Goal: Book appointment/travel/reservation

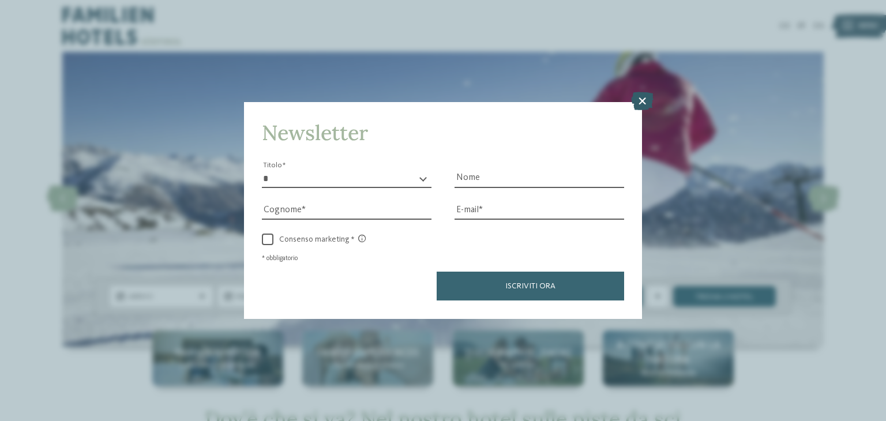
click at [640, 102] on icon at bounding box center [642, 101] width 22 height 18
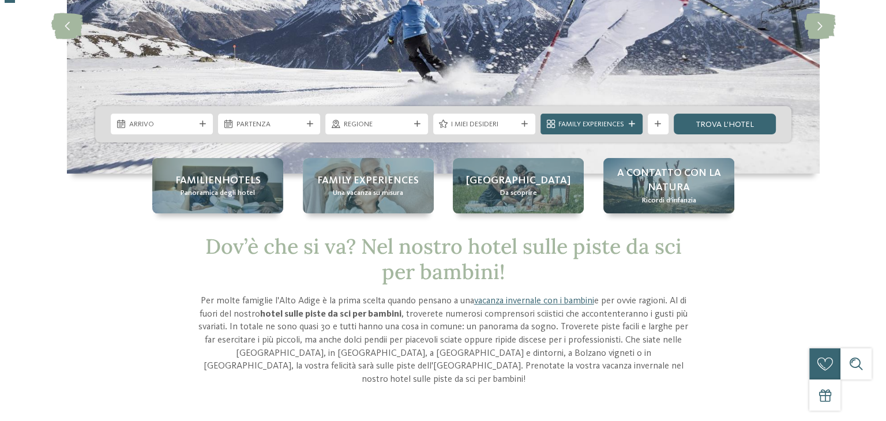
scroll to position [173, 0]
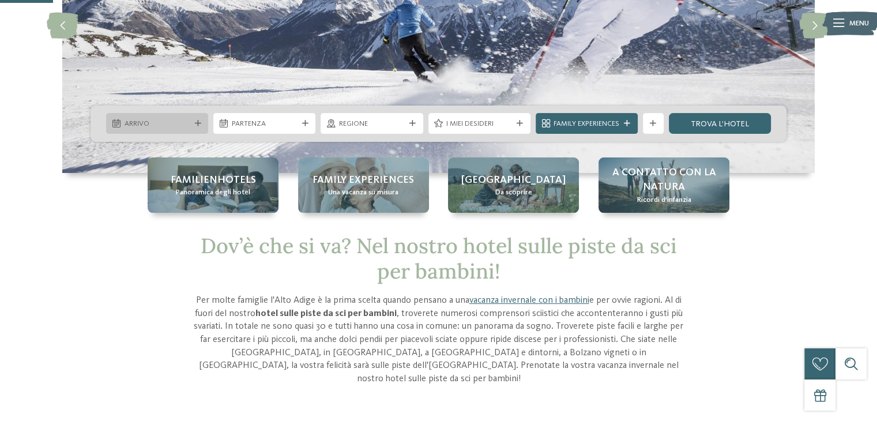
click at [193, 125] on div at bounding box center [198, 124] width 10 height 6
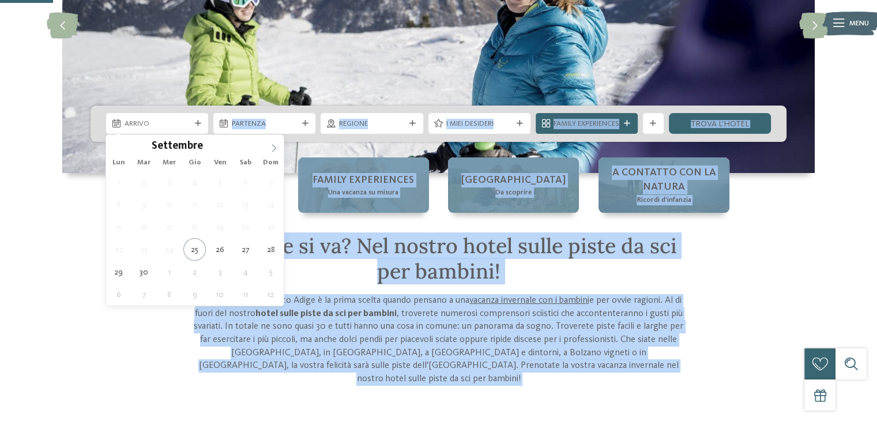
click at [271, 146] on icon at bounding box center [274, 148] width 8 height 8
click at [270, 146] on icon at bounding box center [274, 148] width 8 height 8
type input "****"
click at [272, 145] on icon at bounding box center [274, 148] width 8 height 8
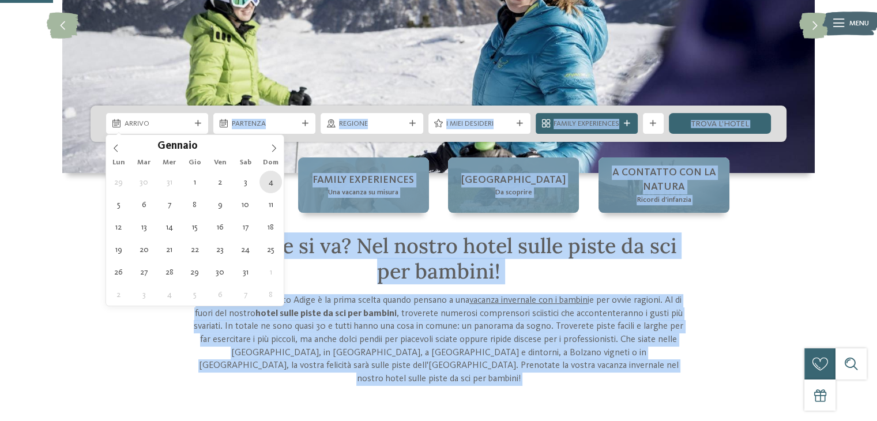
type div "[DATE]"
type input "****"
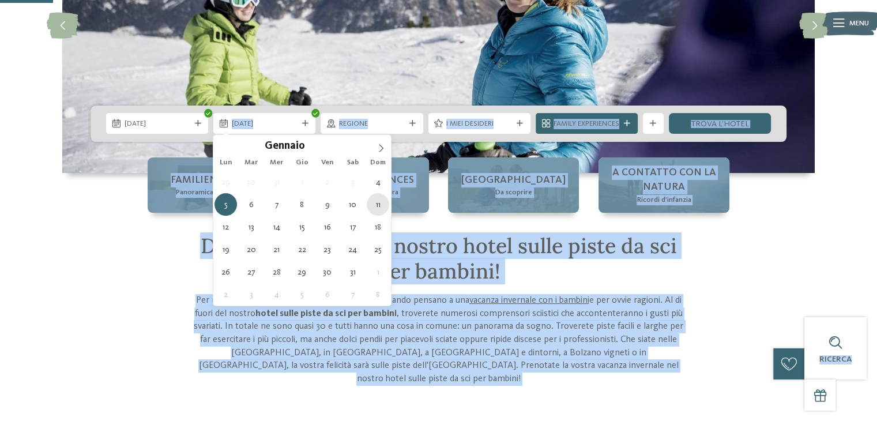
type div "[DATE]"
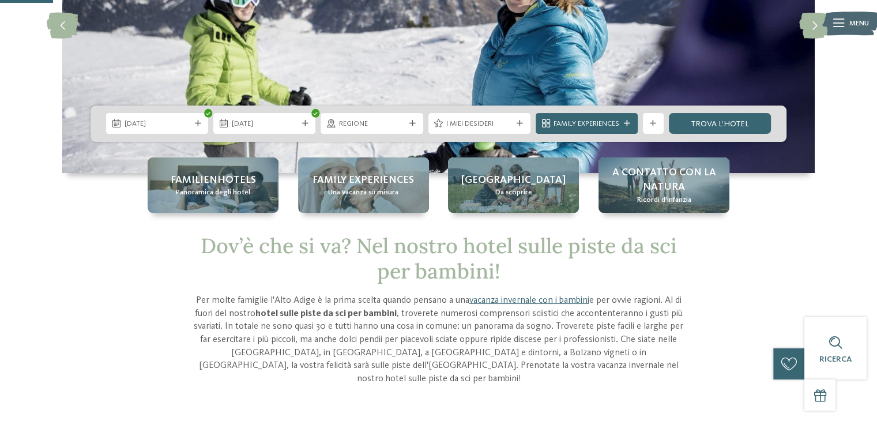
click at [381, 126] on span "Regione" at bounding box center [372, 124] width 66 height 10
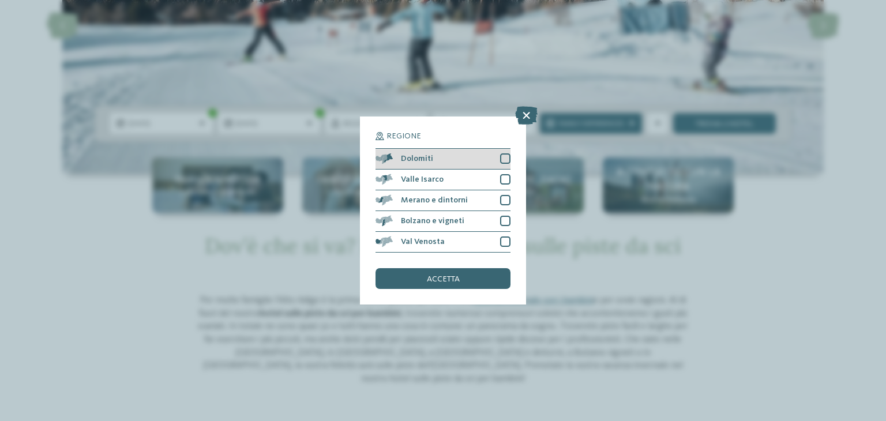
click at [506, 158] on div at bounding box center [505, 158] width 10 height 10
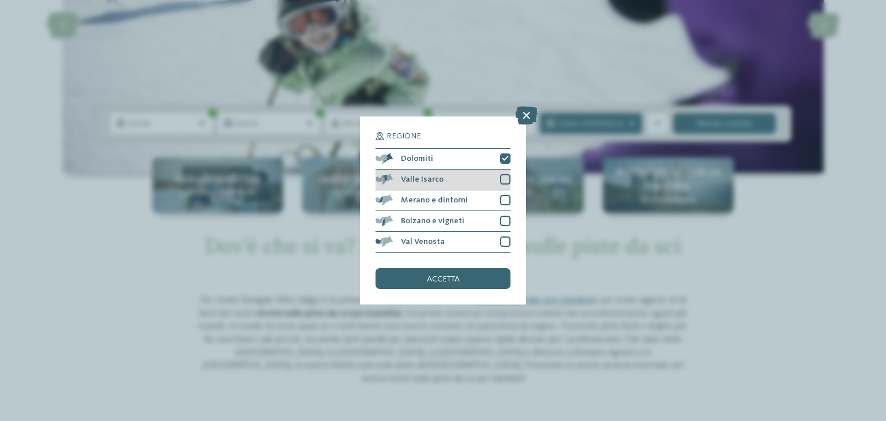
click at [430, 178] on span "Valle Isarco" at bounding box center [422, 179] width 43 height 8
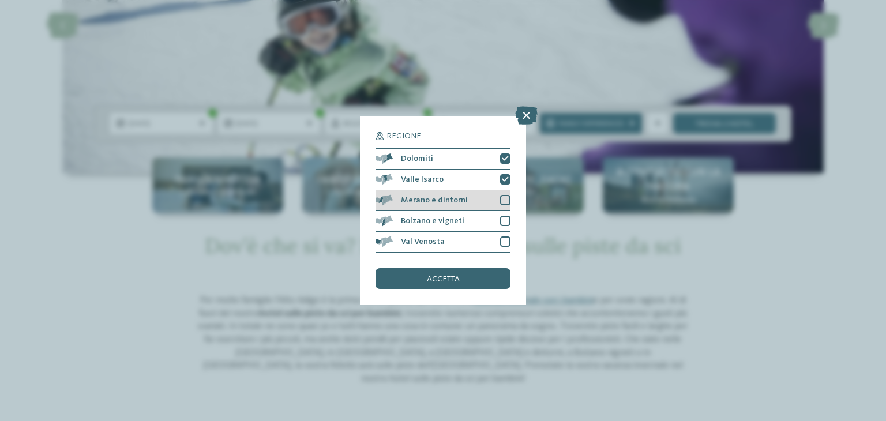
click at [423, 204] on span "Merano e dintorni" at bounding box center [434, 200] width 67 height 8
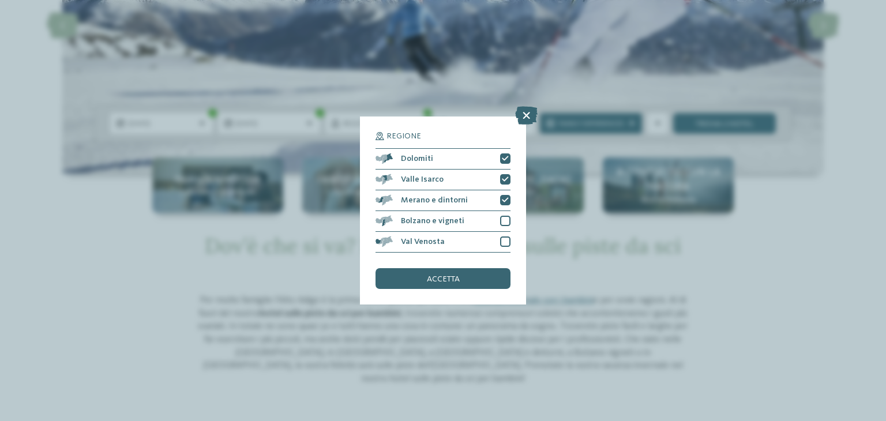
click at [454, 279] on span "accetta" at bounding box center [443, 279] width 33 height 8
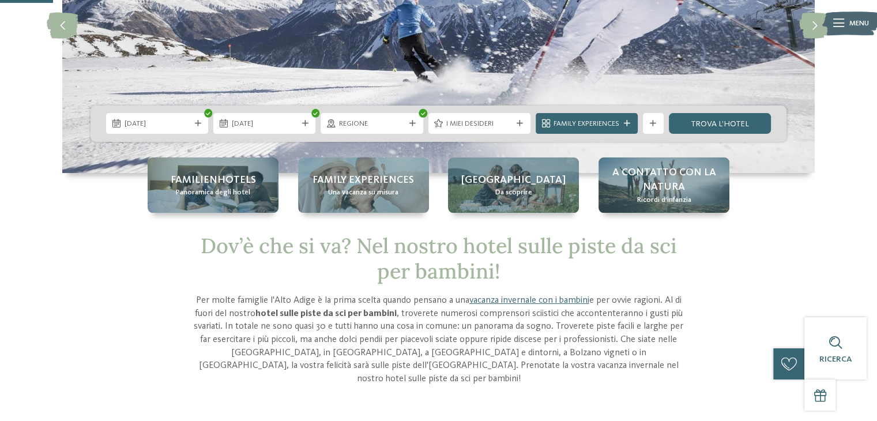
click at [502, 122] on span "I miei desideri" at bounding box center [479, 124] width 66 height 10
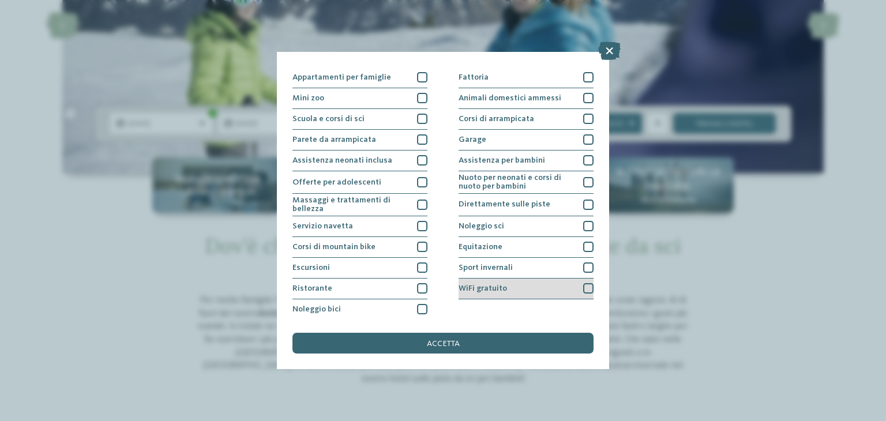
scroll to position [125, 0]
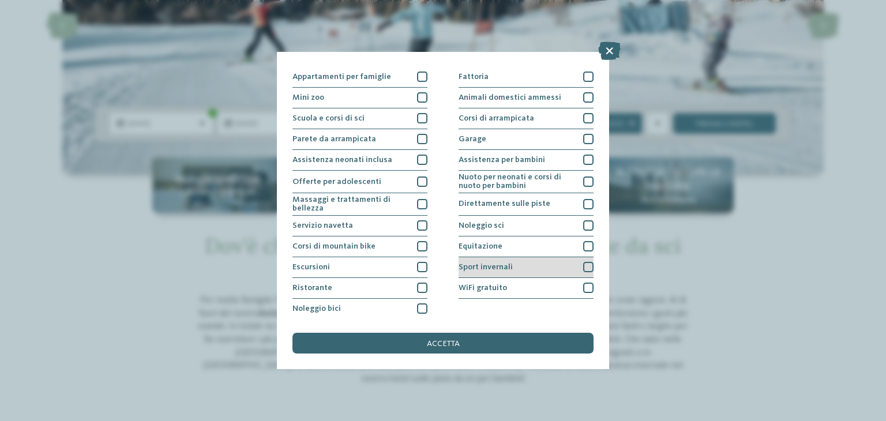
click at [583, 266] on div at bounding box center [588, 267] width 10 height 10
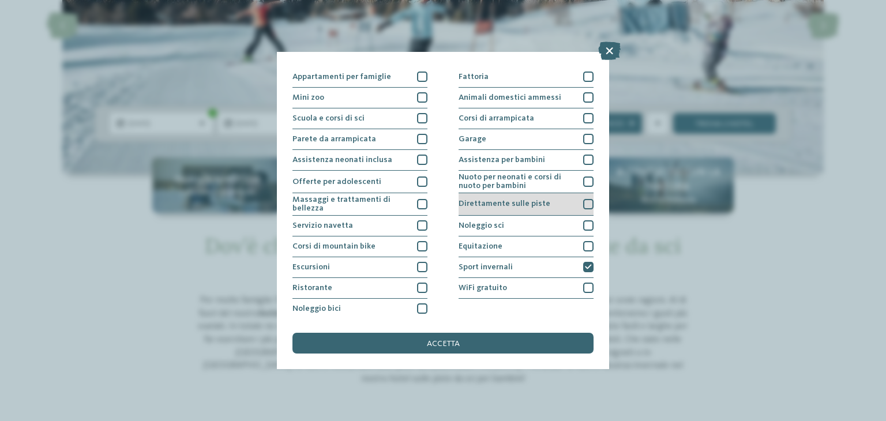
click at [583, 203] on div at bounding box center [588, 204] width 10 height 10
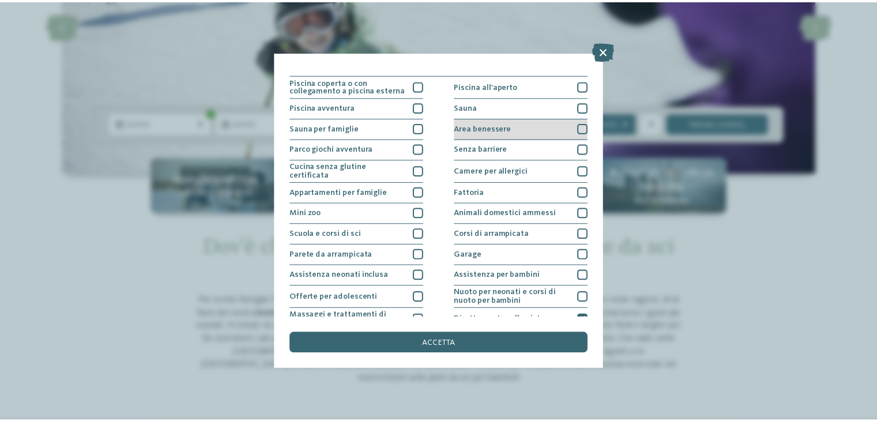
scroll to position [0, 0]
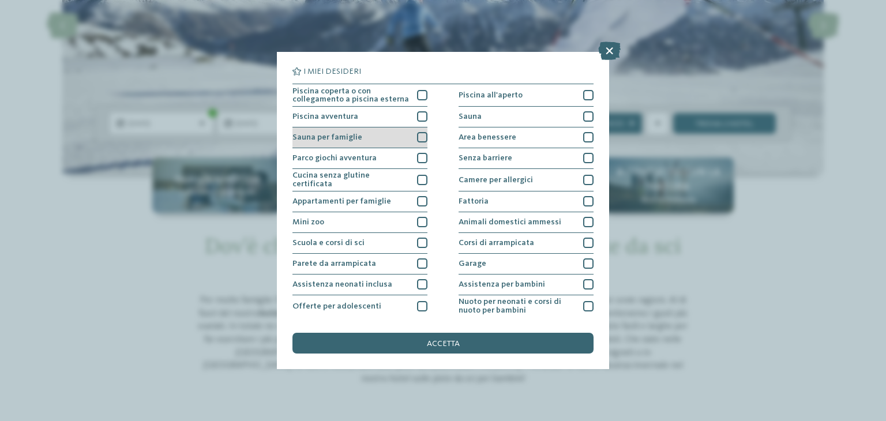
click at [420, 139] on div at bounding box center [422, 137] width 10 height 10
click at [448, 341] on span "accetta" at bounding box center [443, 344] width 33 height 8
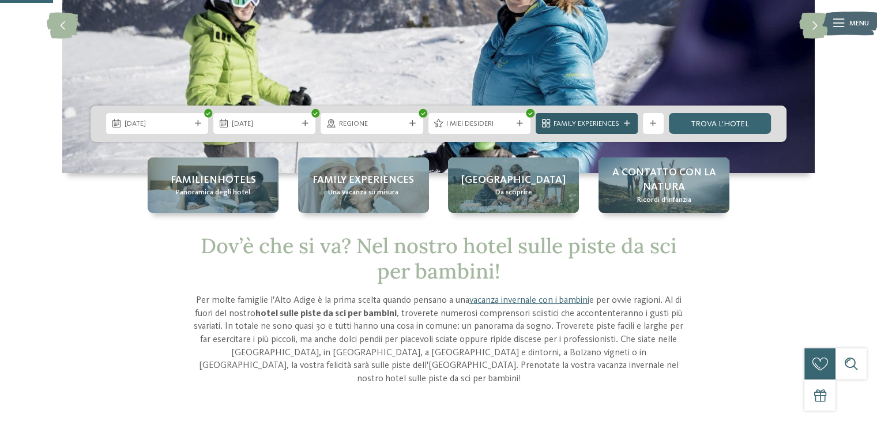
click at [619, 123] on span "Family Experiences" at bounding box center [587, 124] width 66 height 10
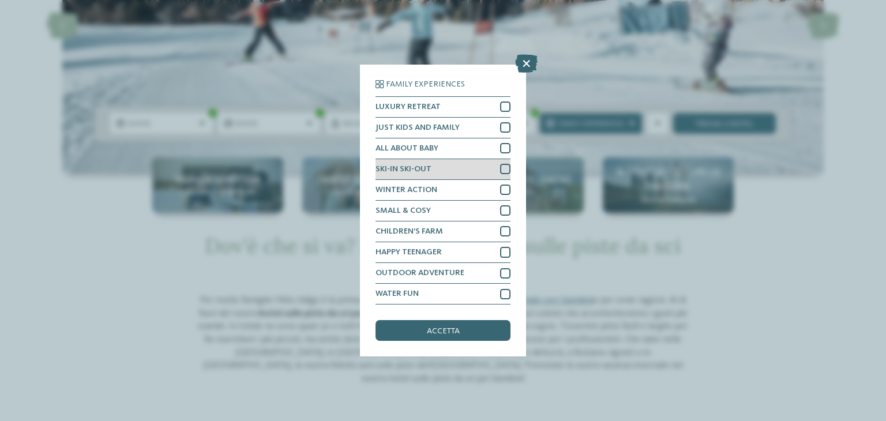
click at [419, 164] on div "SKI-IN SKI-OUT" at bounding box center [442, 169] width 135 height 21
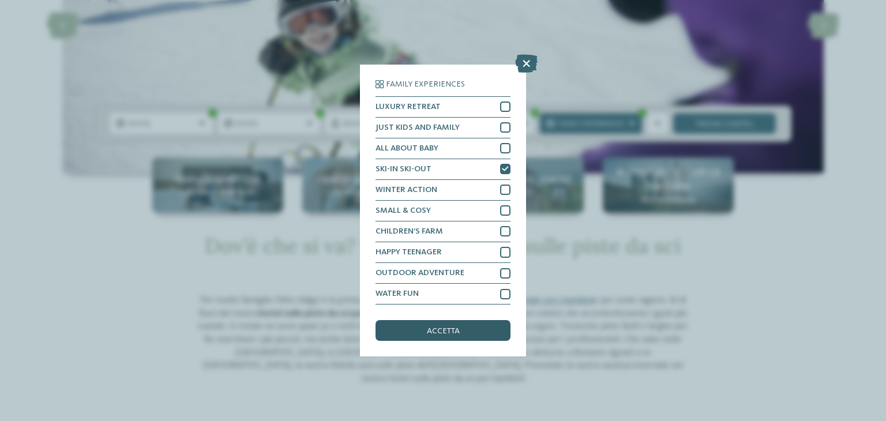
click at [445, 331] on span "accetta" at bounding box center [443, 331] width 33 height 8
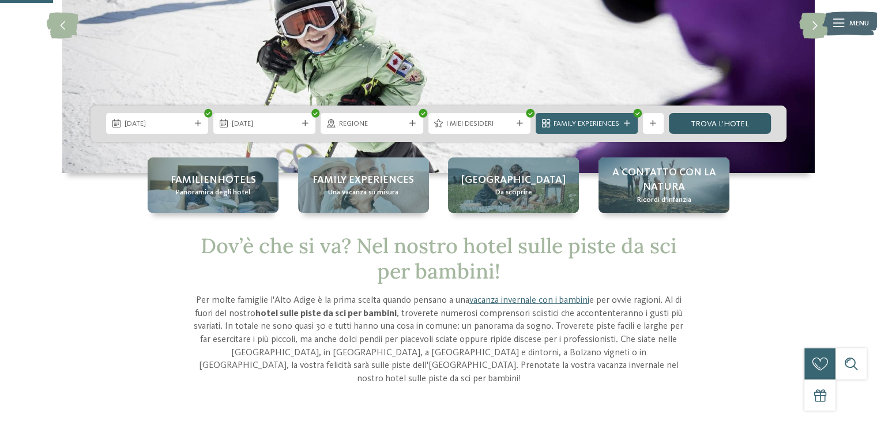
click at [704, 122] on link "trova l’hotel" at bounding box center [720, 123] width 102 height 21
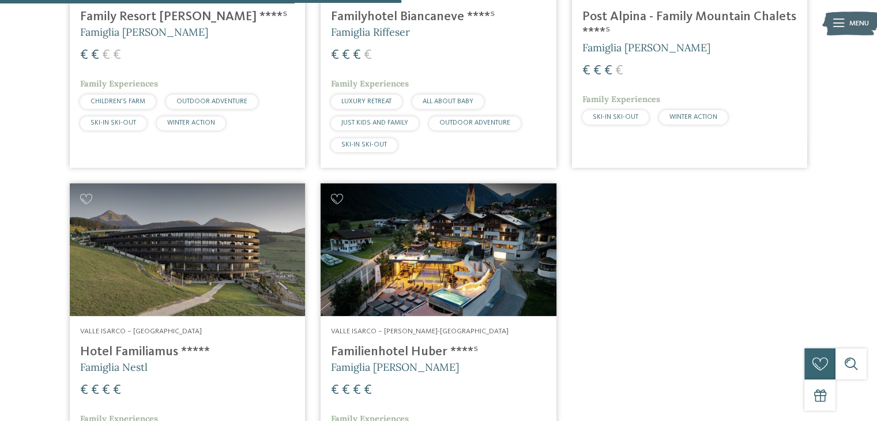
scroll to position [245, 0]
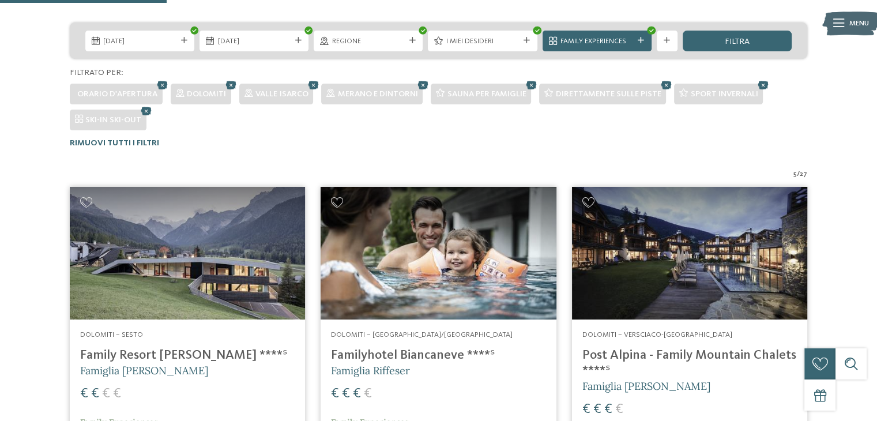
click at [193, 252] on img at bounding box center [187, 253] width 235 height 133
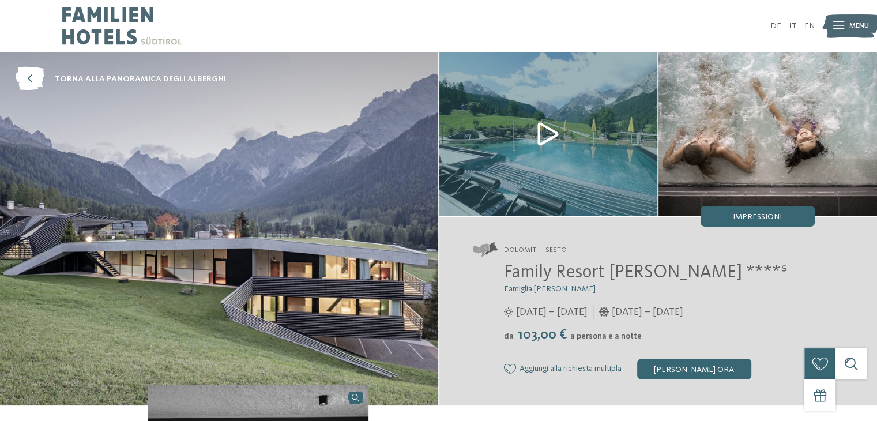
click at [556, 133] on img at bounding box center [548, 134] width 219 height 164
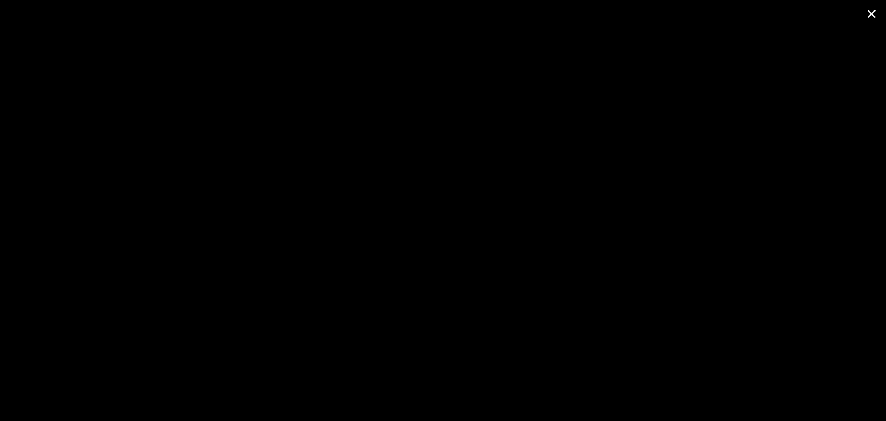
click at [870, 12] on span at bounding box center [871, 13] width 29 height 27
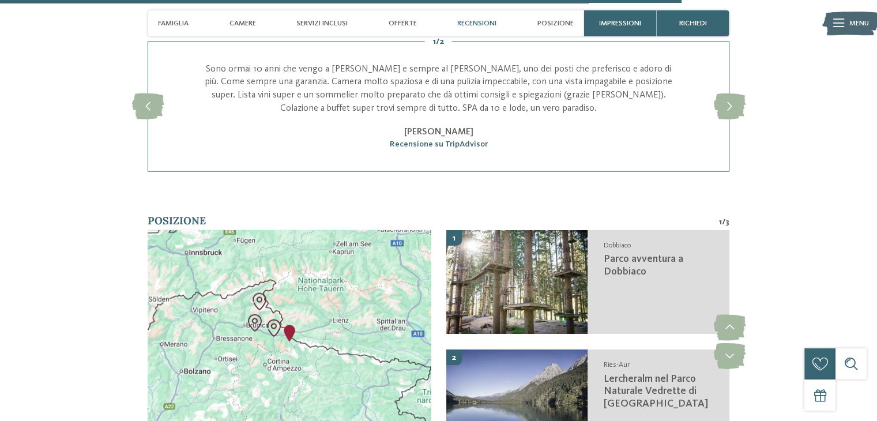
scroll to position [2768, 0]
